Goal: Task Accomplishment & Management: Use online tool/utility

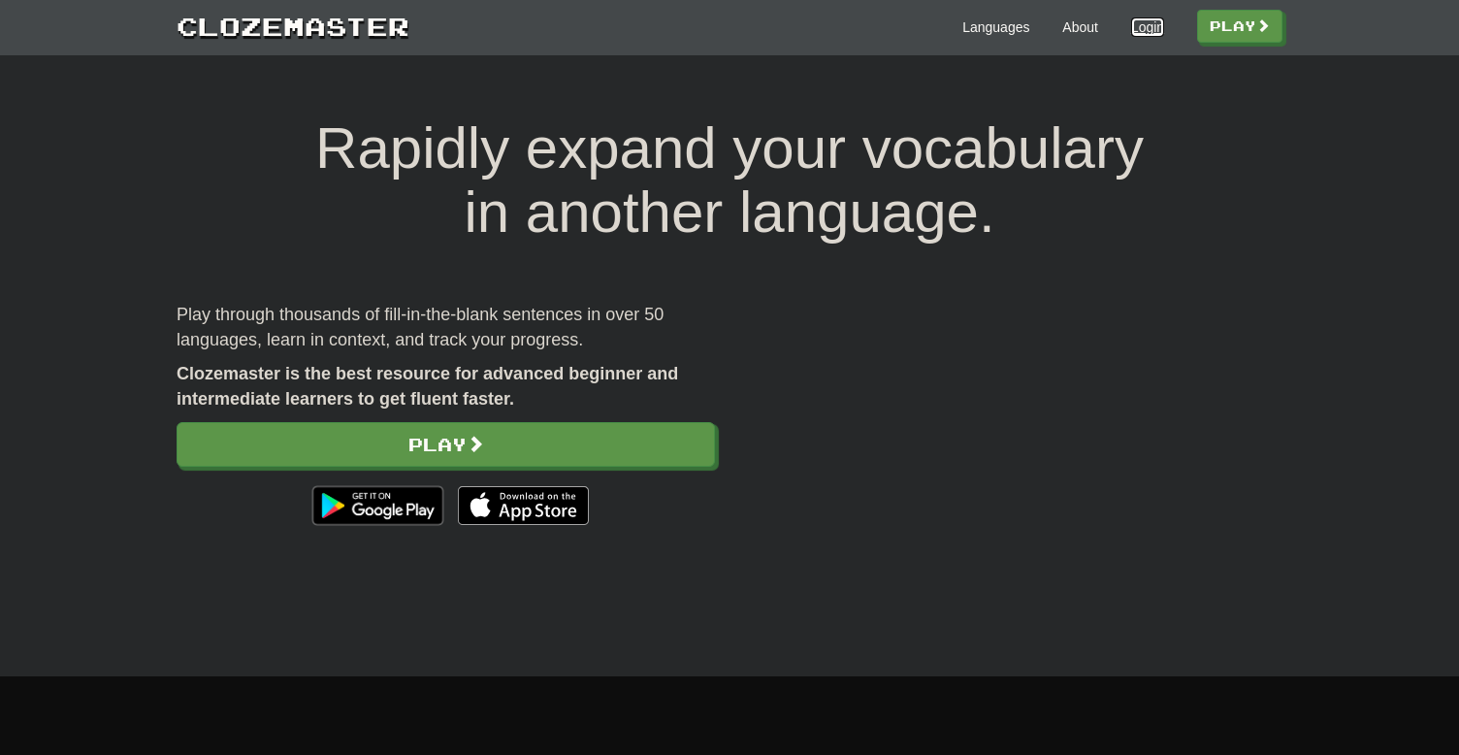
click at [1140, 34] on link "Login" at bounding box center [1147, 26] width 33 height 19
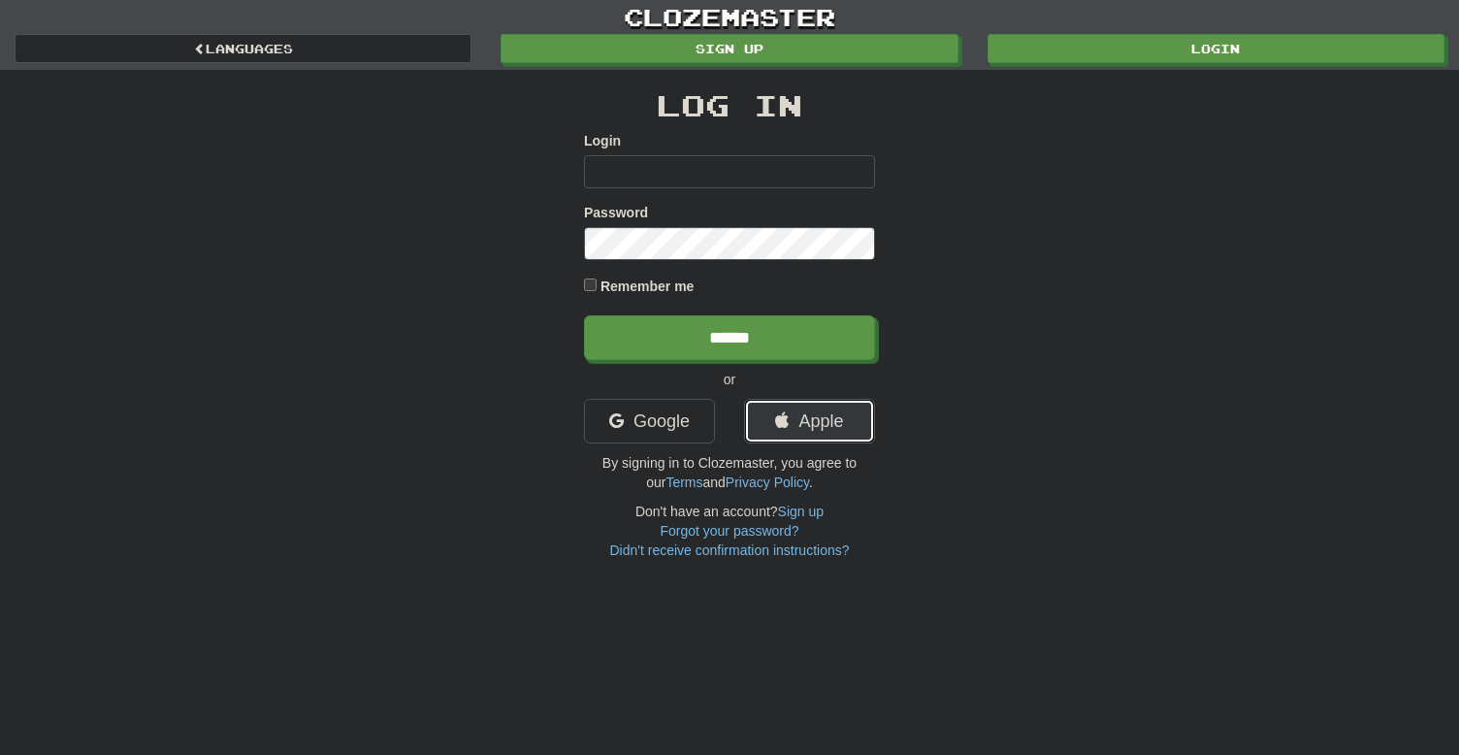
click at [811, 404] on link "Apple" at bounding box center [809, 421] width 131 height 45
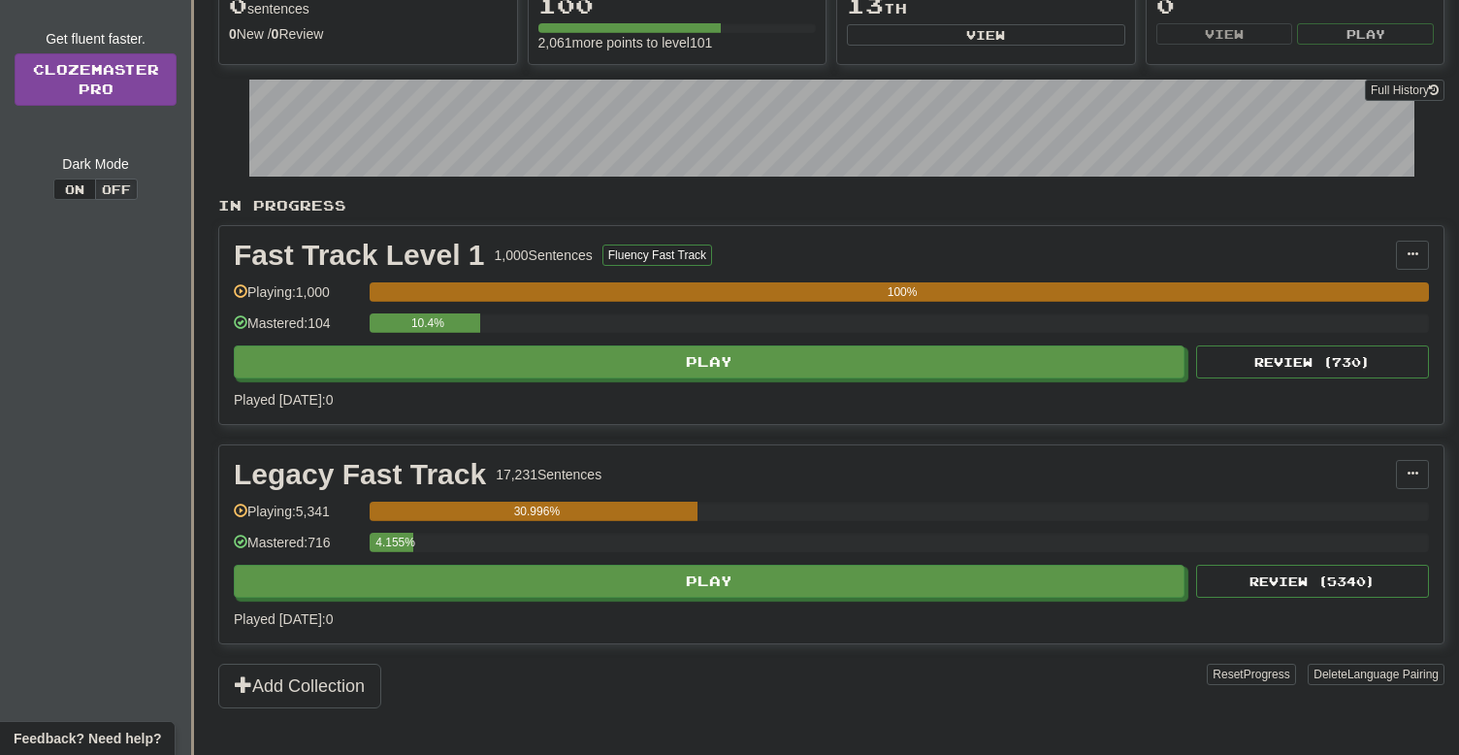
scroll to position [242, 0]
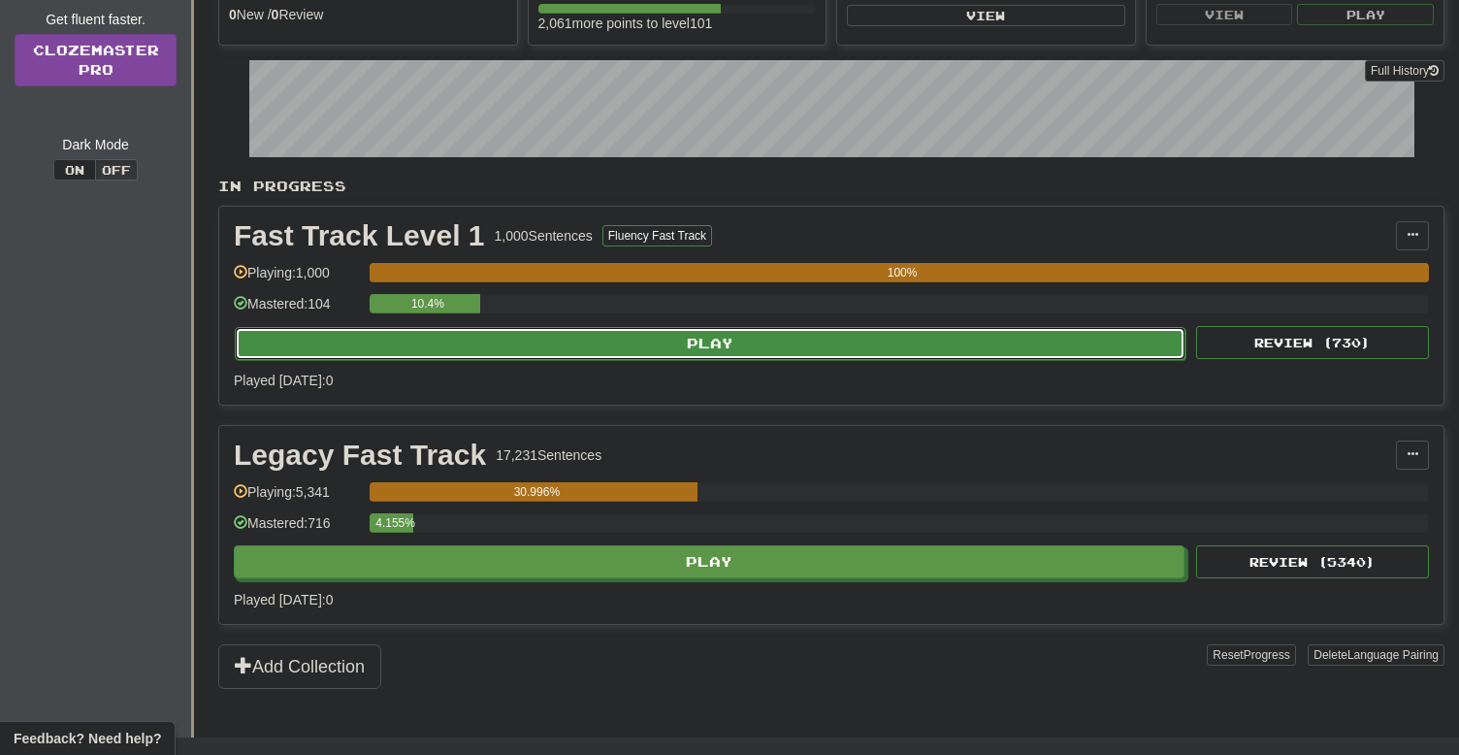
click at [469, 341] on button "Play" at bounding box center [710, 343] width 951 height 33
select select "**"
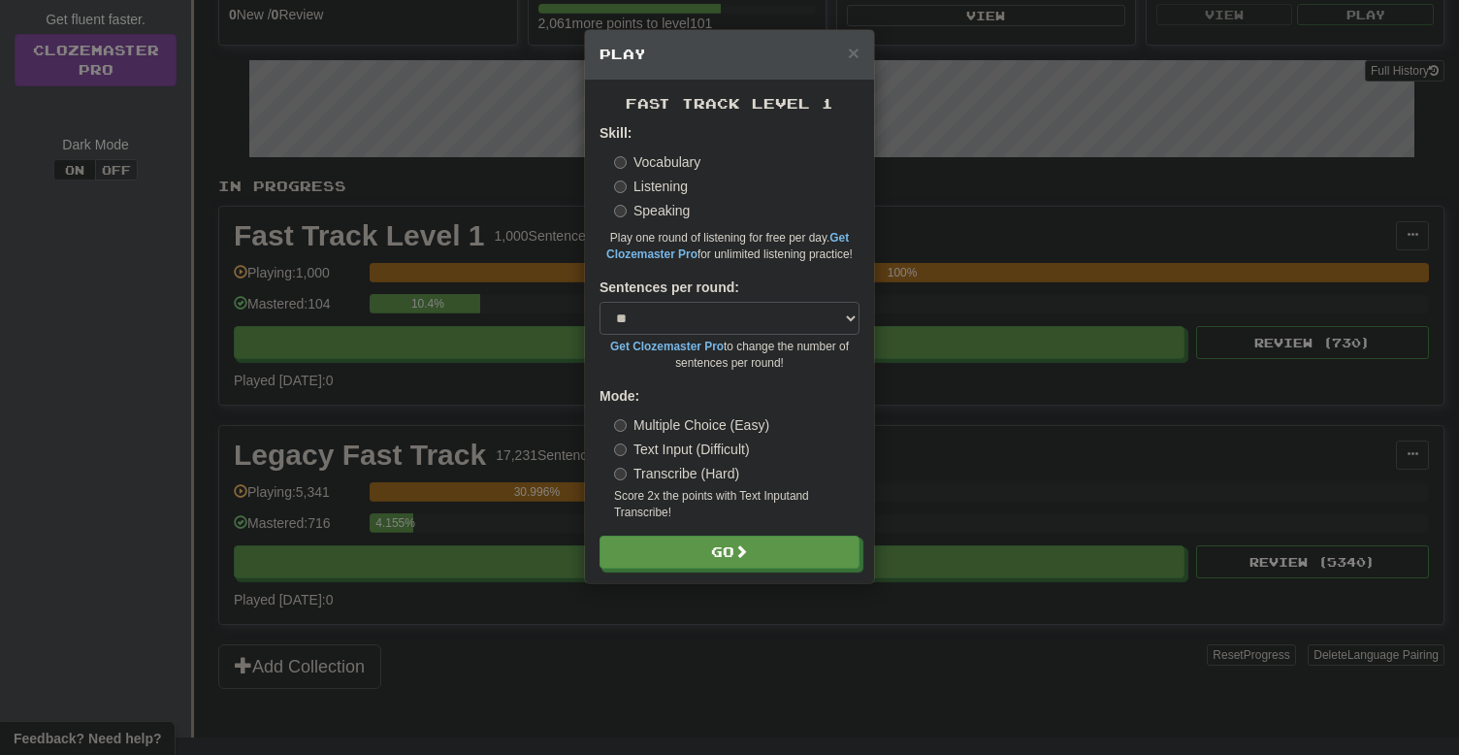
click at [622, 203] on label "Speaking" at bounding box center [652, 210] width 76 height 19
